Goal: Task Accomplishment & Management: Manage account settings

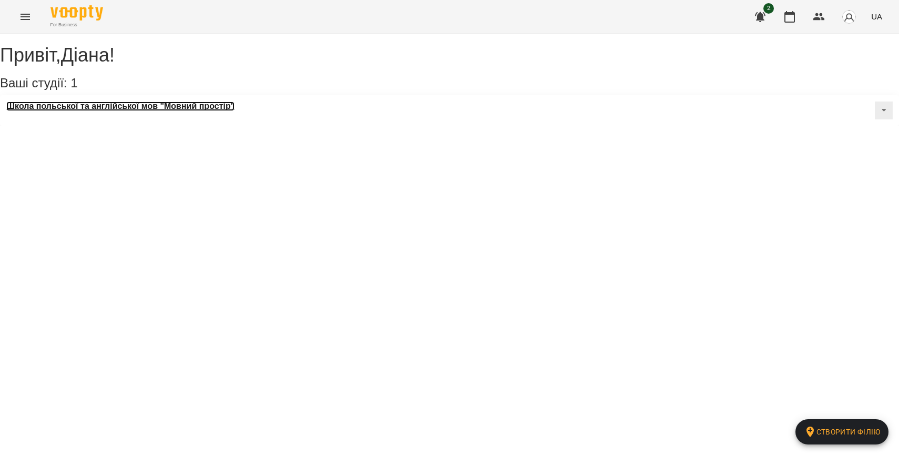
click at [168, 111] on h3 "Школа польської та англійської мов "Мовний простір"" at bounding box center [120, 105] width 228 height 9
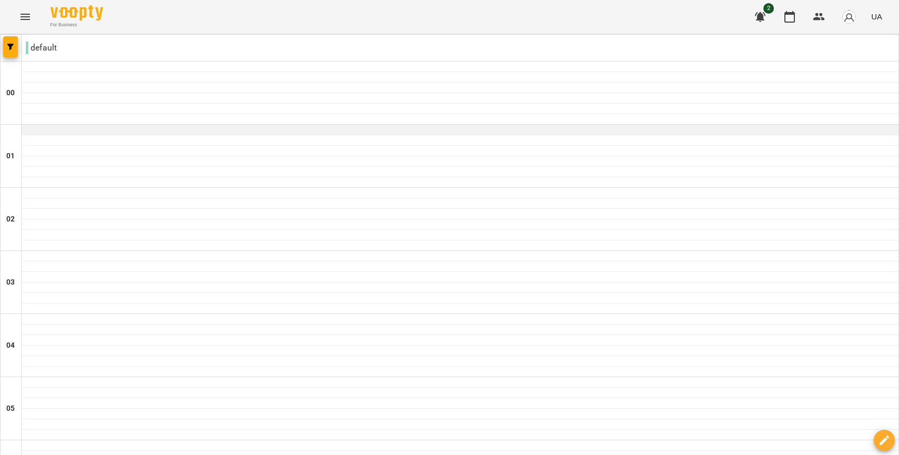
scroll to position [1, 0]
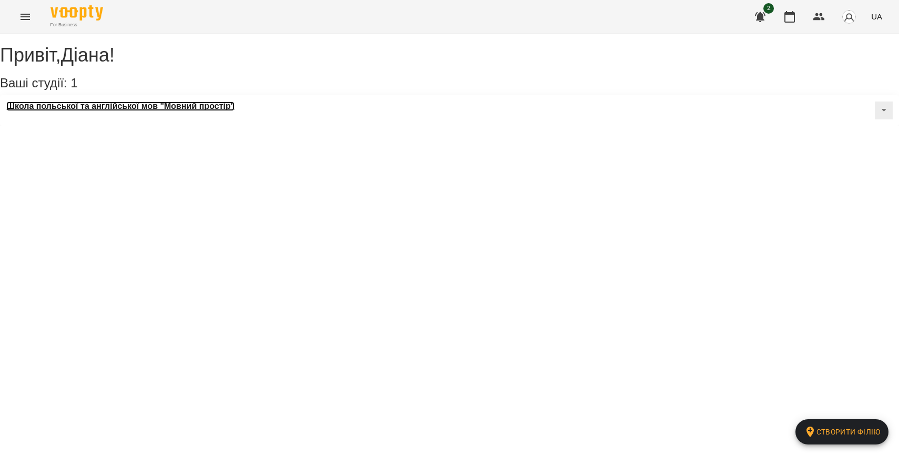
click at [137, 111] on h3 "Школа польської та англійської мов "Мовний простір"" at bounding box center [120, 105] width 228 height 9
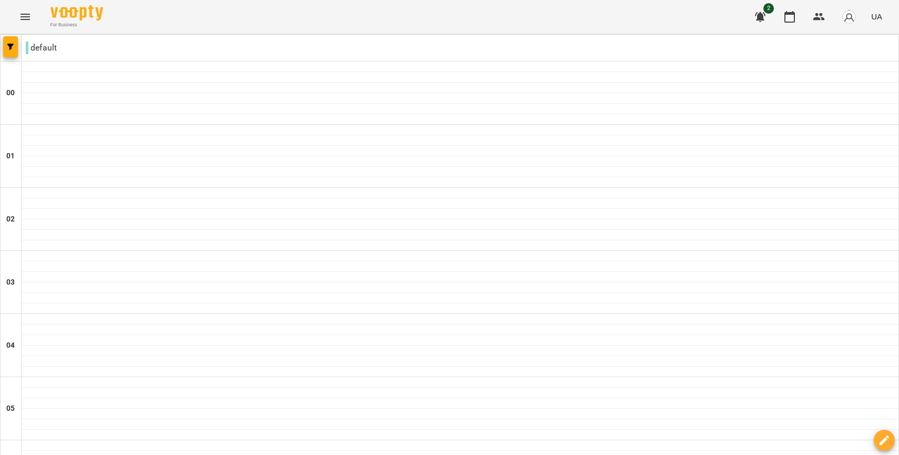
click at [25, 16] on icon "Menu" at bounding box center [25, 17] width 13 height 13
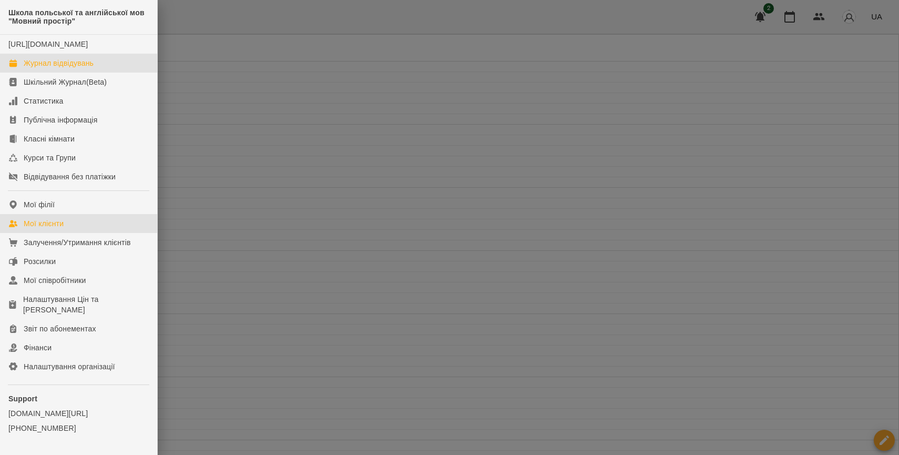
click at [64, 229] on div "Мої клієнти" at bounding box center [44, 223] width 40 height 11
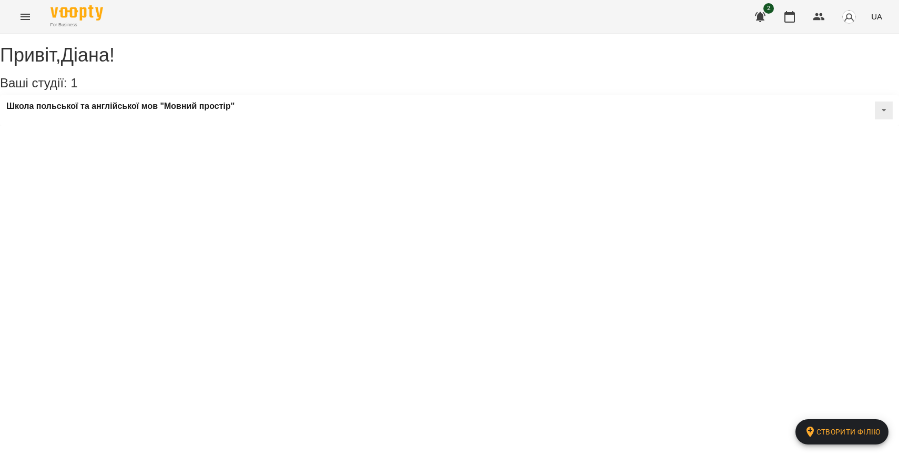
click at [200, 119] on div "Школа польської та англійської мов "Мовний простір"" at bounding box center [120, 110] width 228 height 18
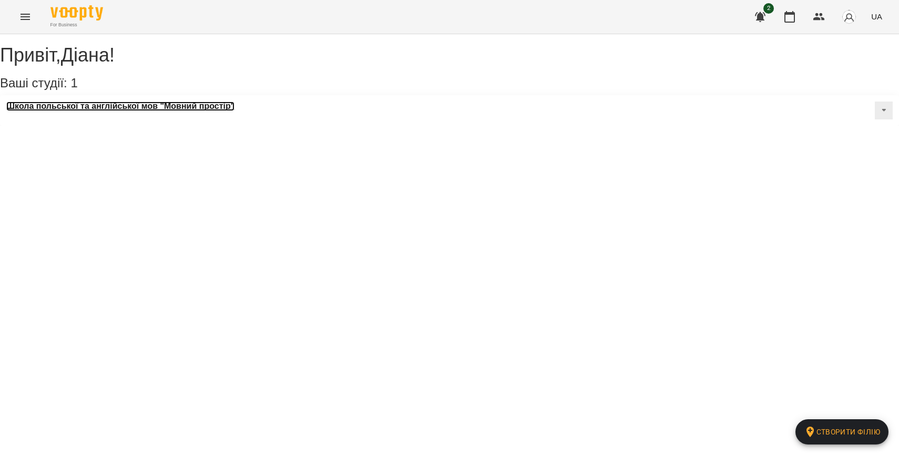
click at [202, 111] on h3 "Школа польської та англійської мов "Мовний простір"" at bounding box center [120, 105] width 228 height 9
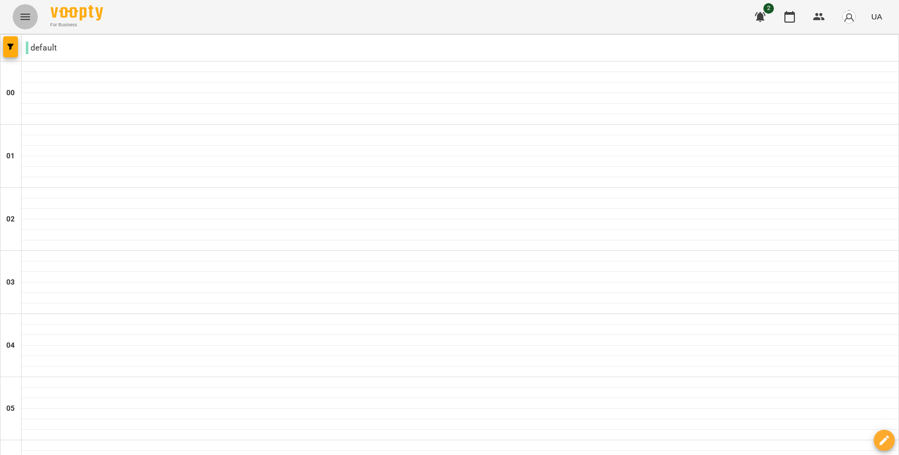
click at [29, 20] on icon "Menu" at bounding box center [25, 17] width 13 height 13
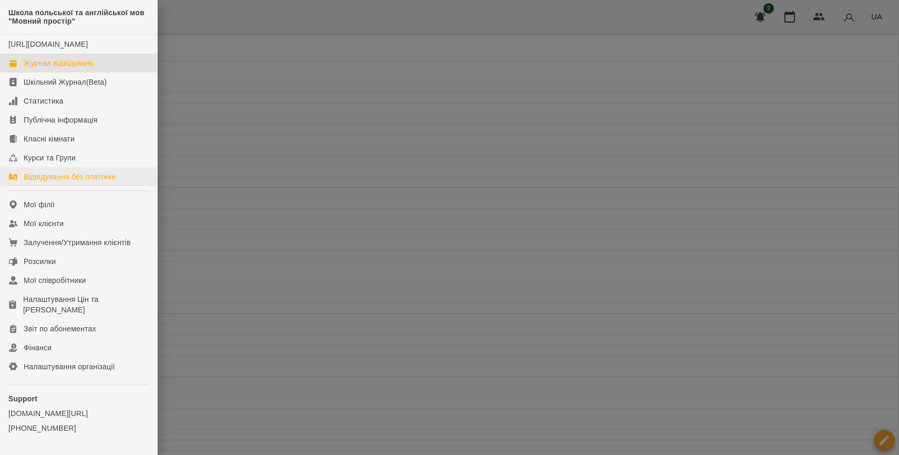
scroll to position [39, 0]
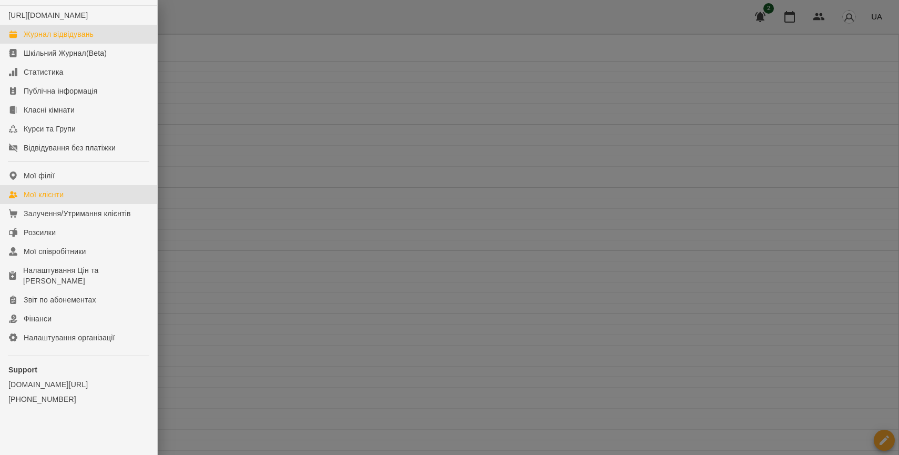
click at [51, 194] on div "Мої клієнти" at bounding box center [44, 194] width 40 height 11
